Goal: Find specific page/section: Find specific page/section

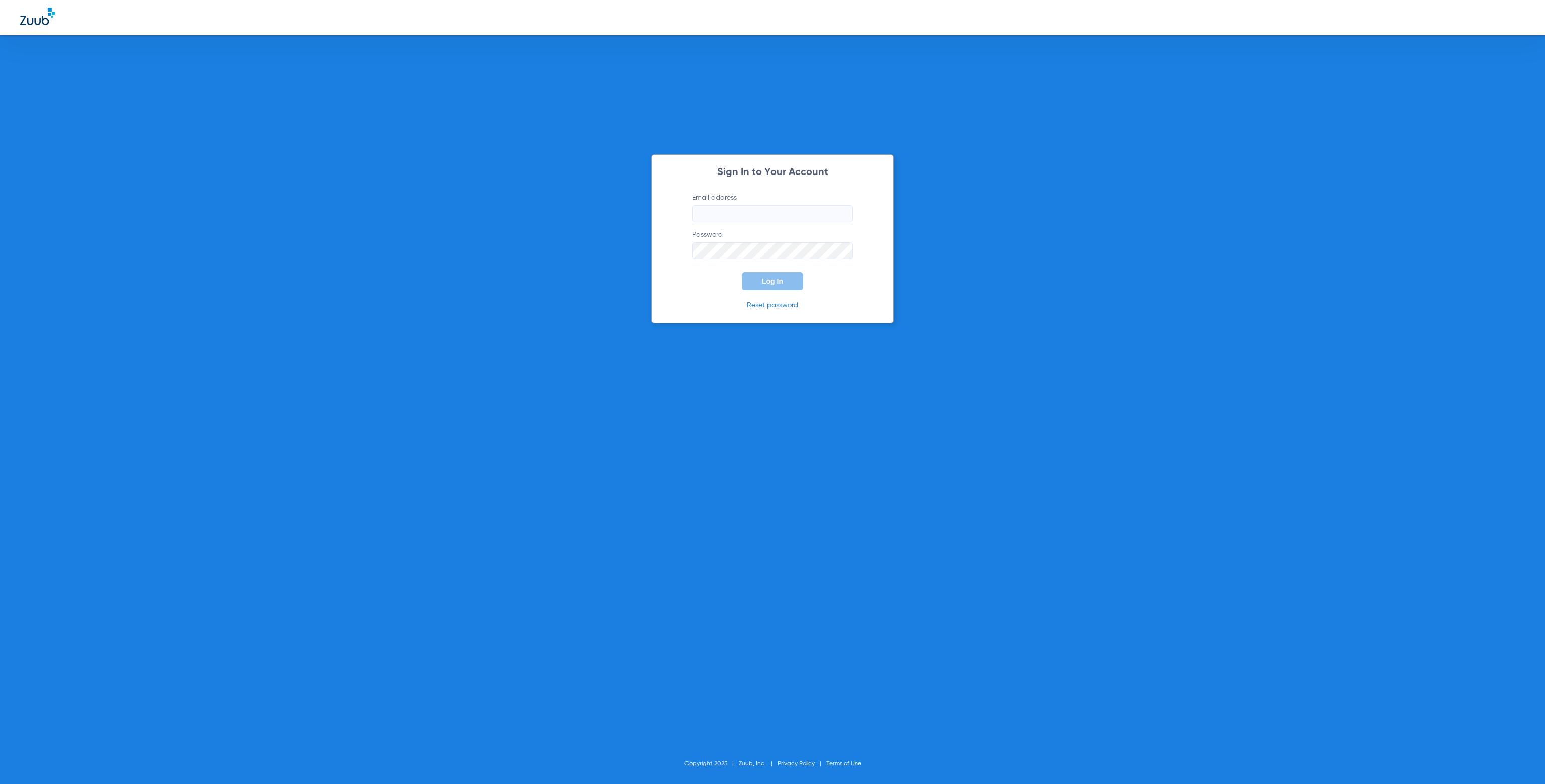
type input "[EMAIL_ADDRESS][DOMAIN_NAME]"
click at [771, 277] on span "Log In" at bounding box center [772, 281] width 21 height 8
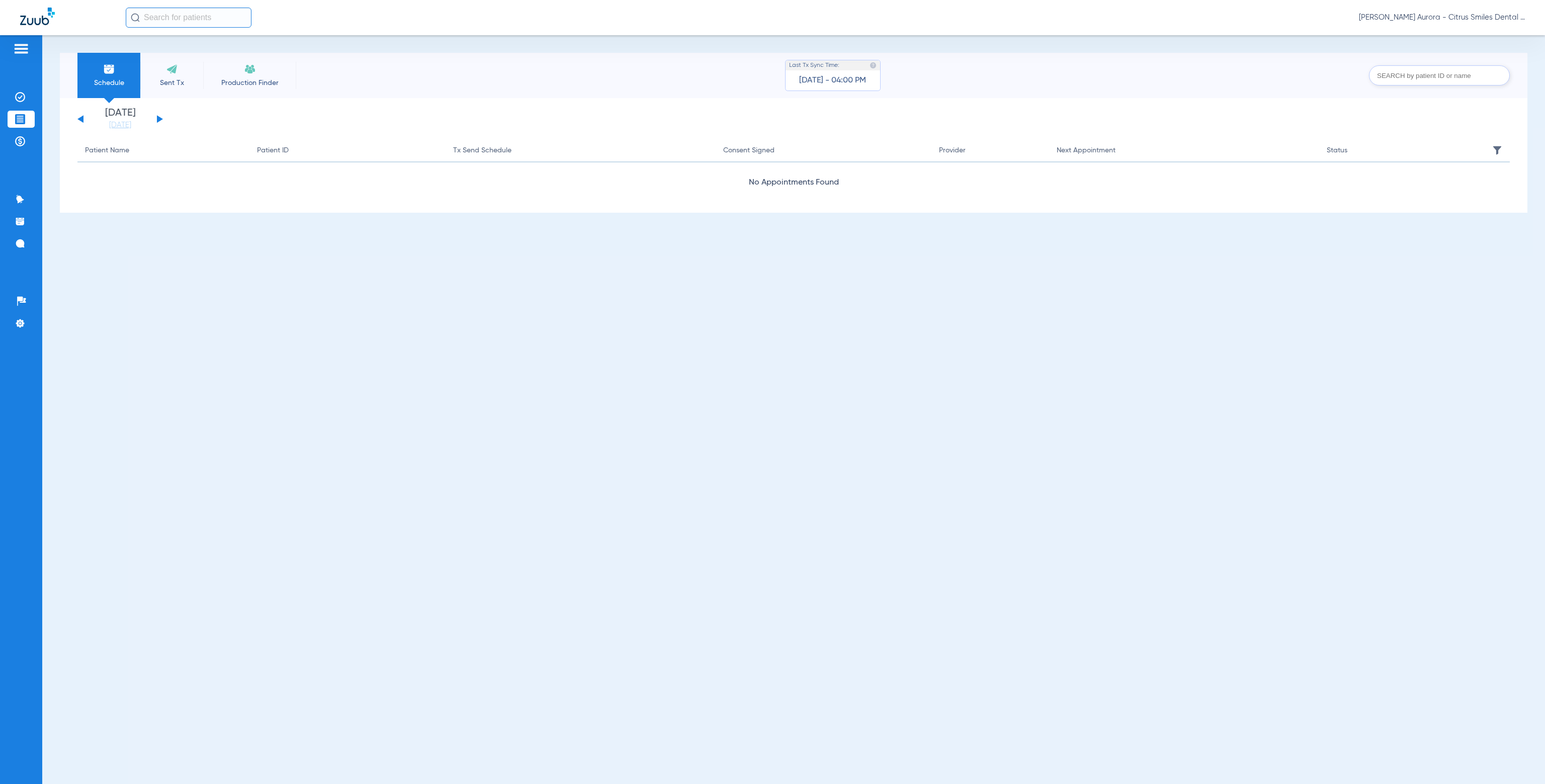
click at [172, 16] on input "text" at bounding box center [188, 17] width 125 height 20
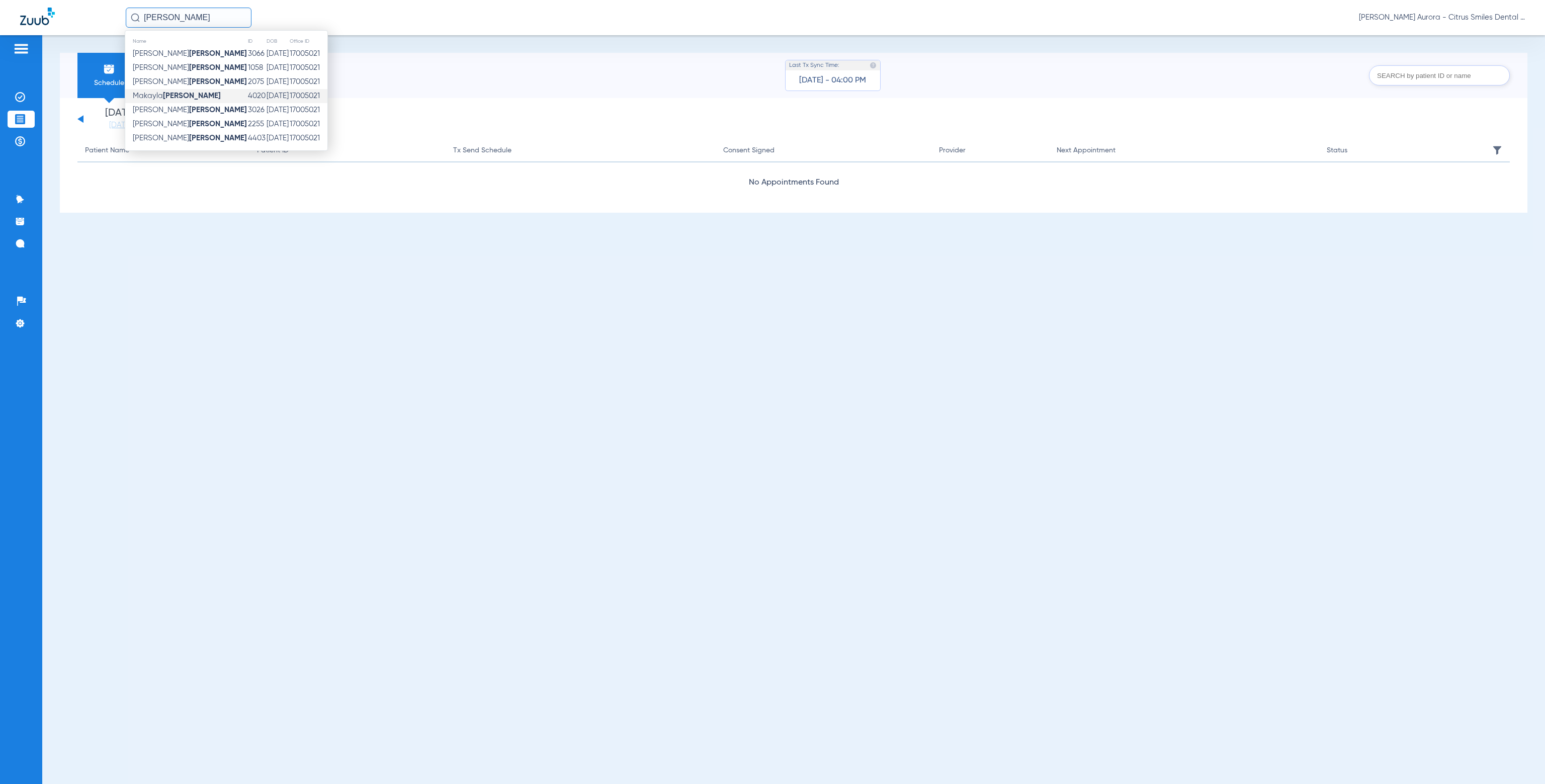
type input "[PERSON_NAME]"
click at [179, 96] on strong "[PERSON_NAME]" at bounding box center [191, 96] width 57 height 8
